Goal: Information Seeking & Learning: Compare options

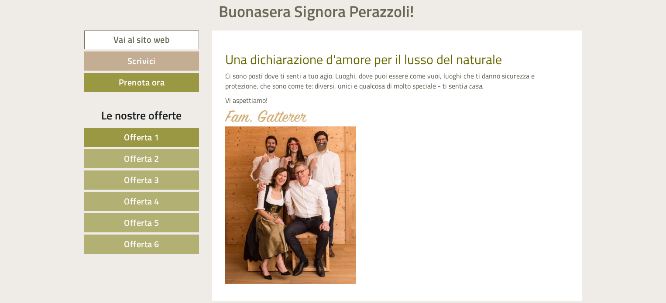
scroll to position [350, 0]
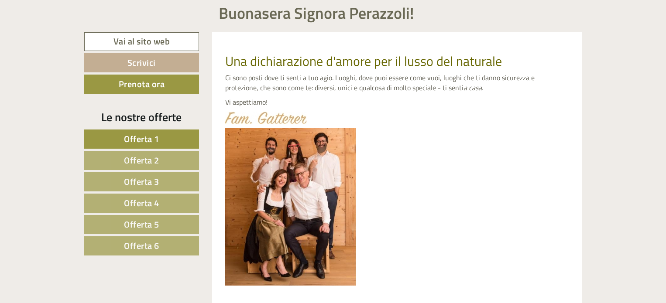
click at [169, 140] on link "Offerta 1" at bounding box center [141, 139] width 115 height 19
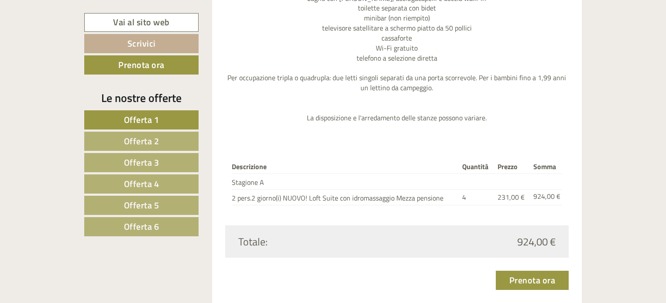
scroll to position [1126, 0]
click at [163, 143] on link "Offerta 2" at bounding box center [141, 141] width 114 height 19
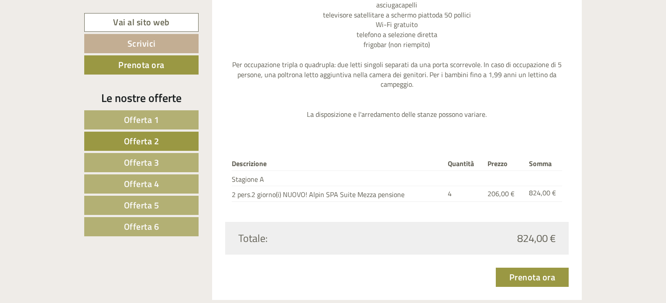
scroll to position [1119, 0]
click at [160, 165] on link "Offerta 3" at bounding box center [141, 162] width 114 height 19
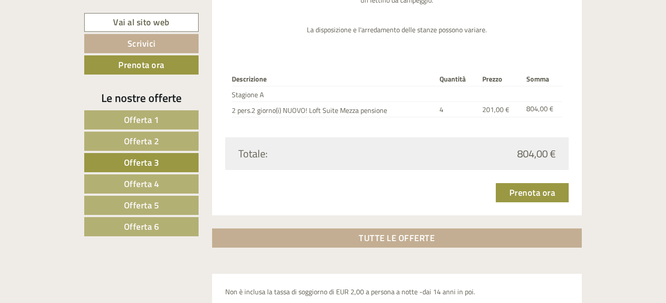
scroll to position [1195, 0]
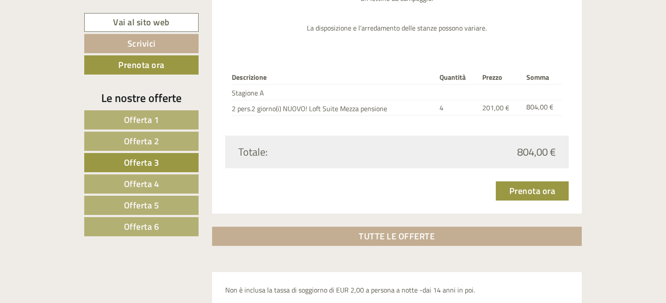
click at [143, 185] on span "Offerta 4" at bounding box center [141, 184] width 35 height 14
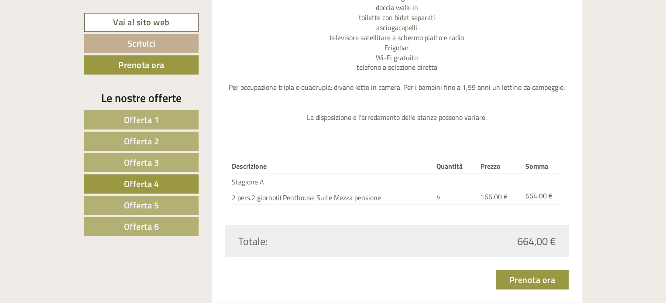
scroll to position [1076, 0]
click at [158, 210] on span "Offerta 5" at bounding box center [141, 206] width 35 height 14
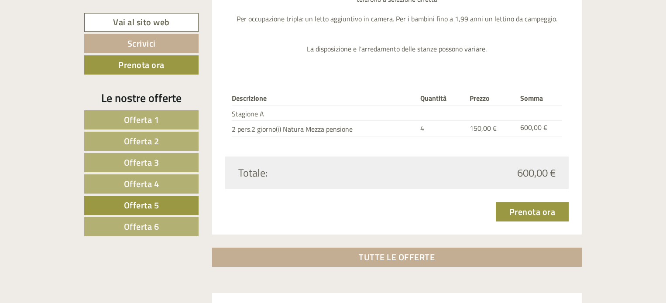
scroll to position [1125, 0]
click at [146, 227] on span "Offerta 6" at bounding box center [141, 227] width 35 height 14
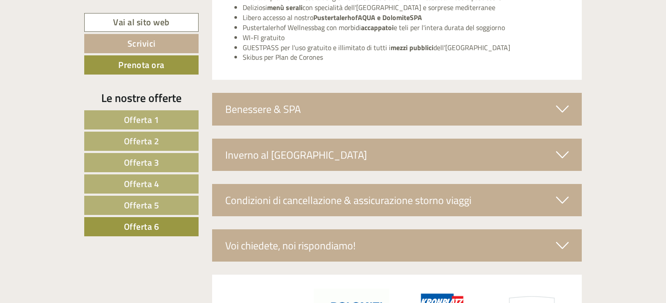
scroll to position [1621, 0]
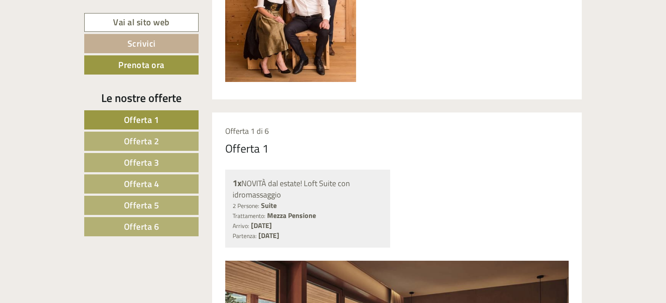
scroll to position [554, 0]
click at [144, 226] on span "Offerta 6" at bounding box center [141, 227] width 35 height 14
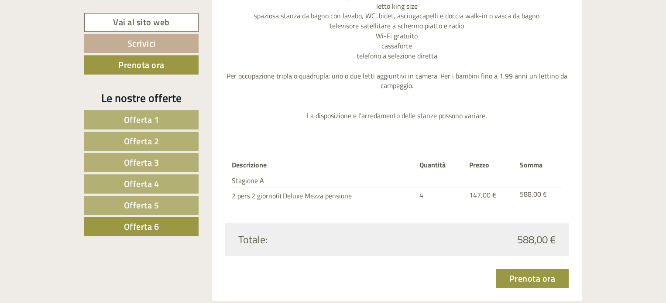
scroll to position [1059, 0]
